Goal: Task Accomplishment & Management: Use online tool/utility

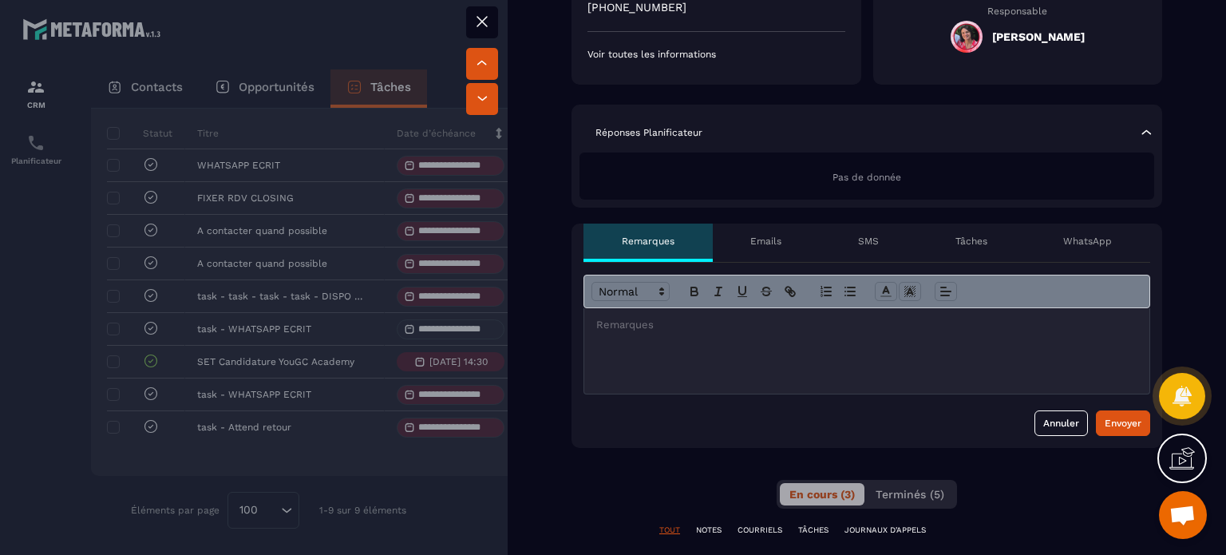
scroll to position [240, 0]
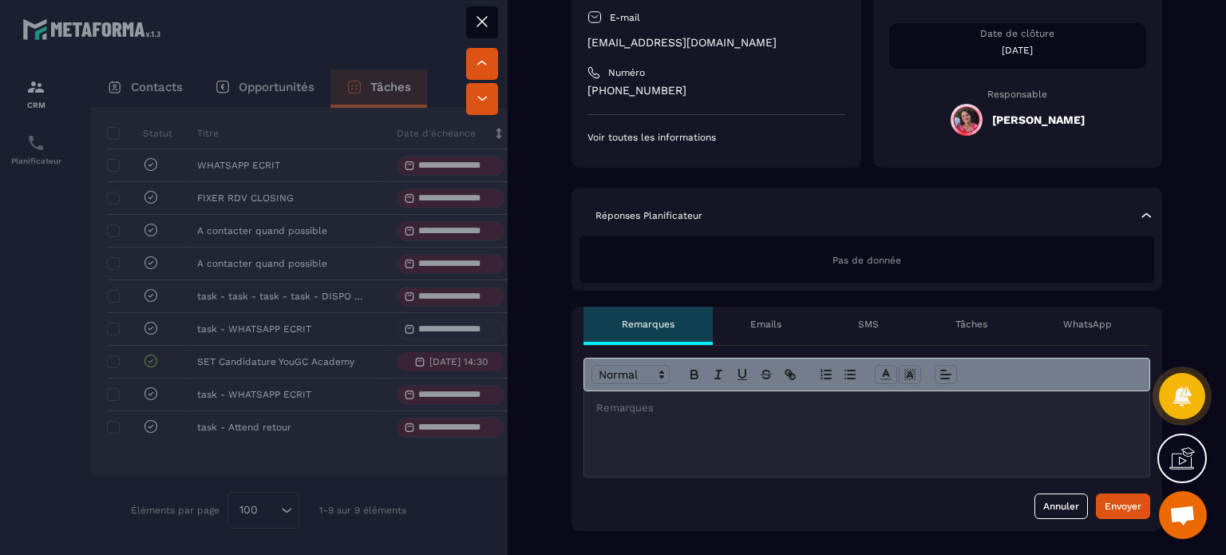
click at [481, 20] on icon at bounding box center [482, 22] width 10 height 10
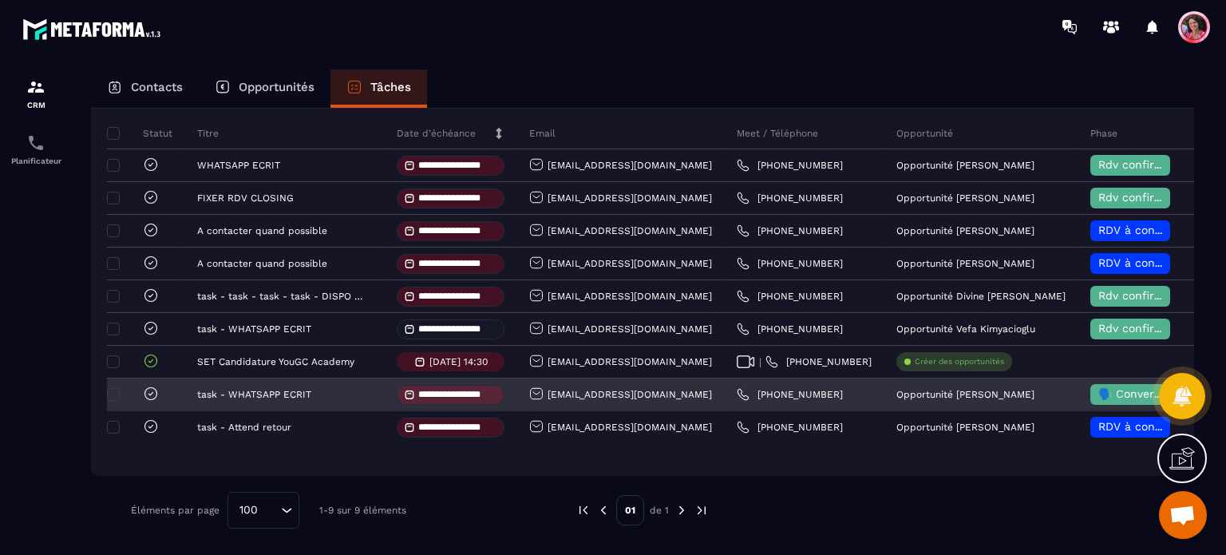
click at [420, 396] on span at bounding box center [413, 394] width 19 height 11
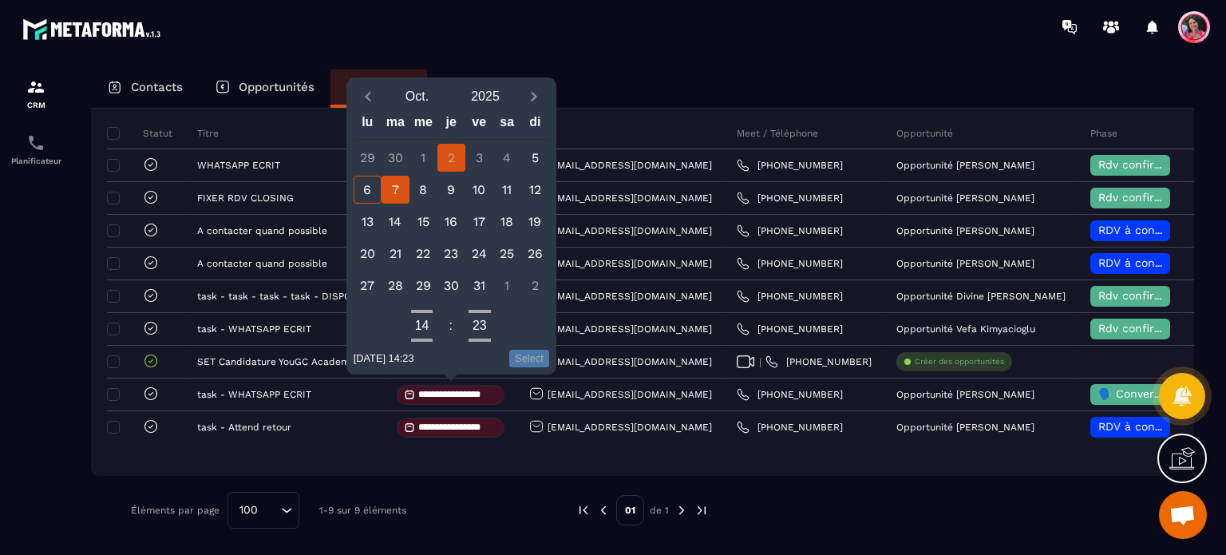
click at [398, 188] on div "7" at bounding box center [396, 190] width 28 height 28
click at [528, 361] on button "Select" at bounding box center [529, 359] width 40 height 18
type input "**********"
